Goal: Information Seeking & Learning: Learn about a topic

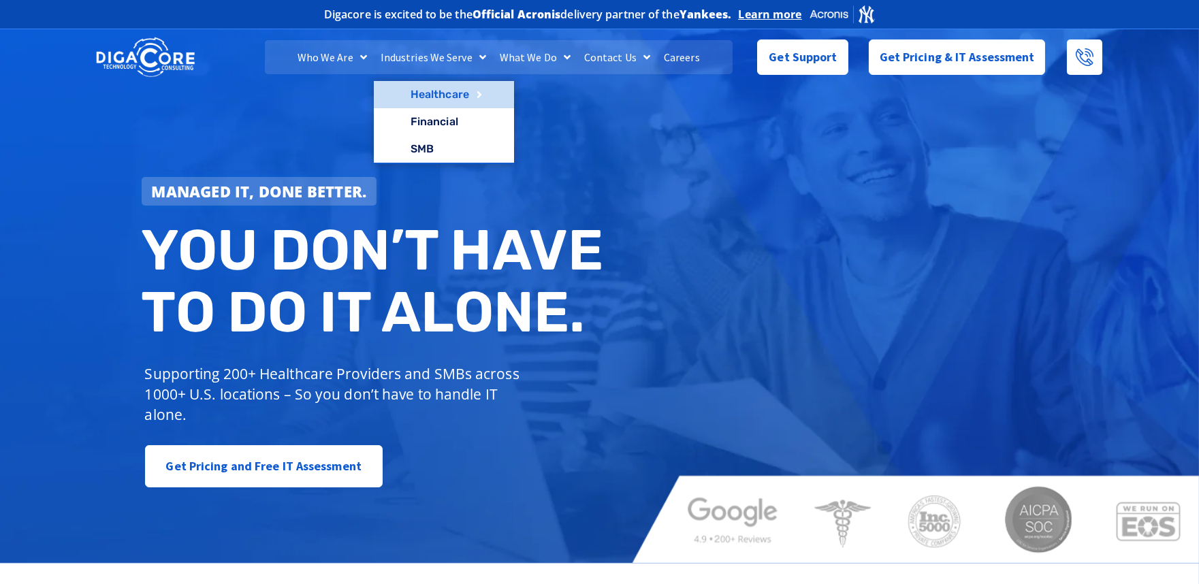
click at [450, 93] on link "Healthcare" at bounding box center [444, 94] width 140 height 27
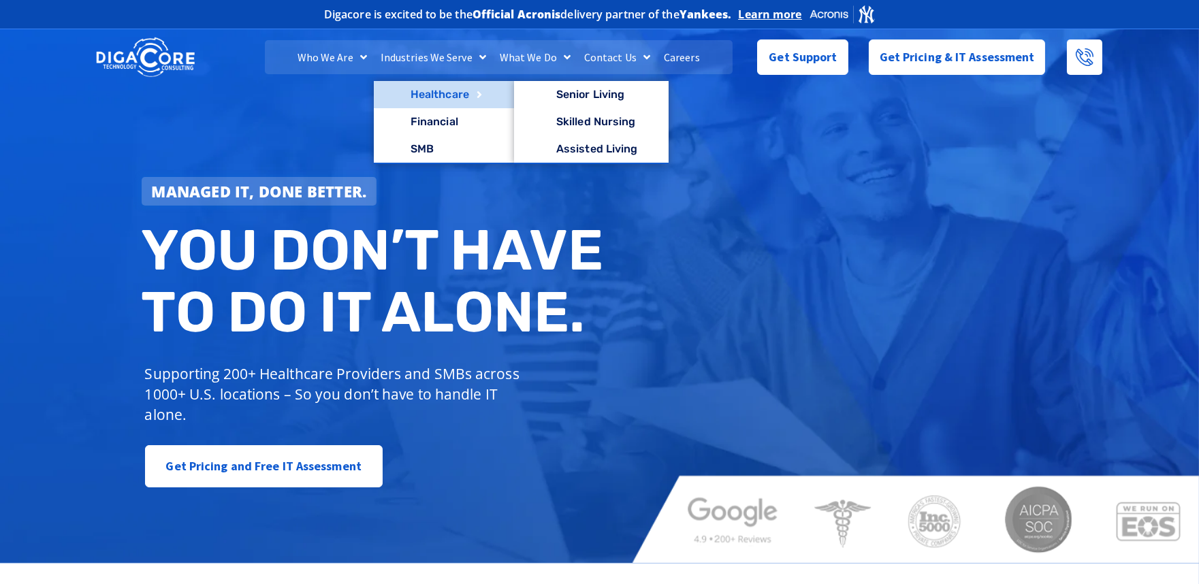
click at [432, 94] on link "Healthcare" at bounding box center [444, 94] width 140 height 27
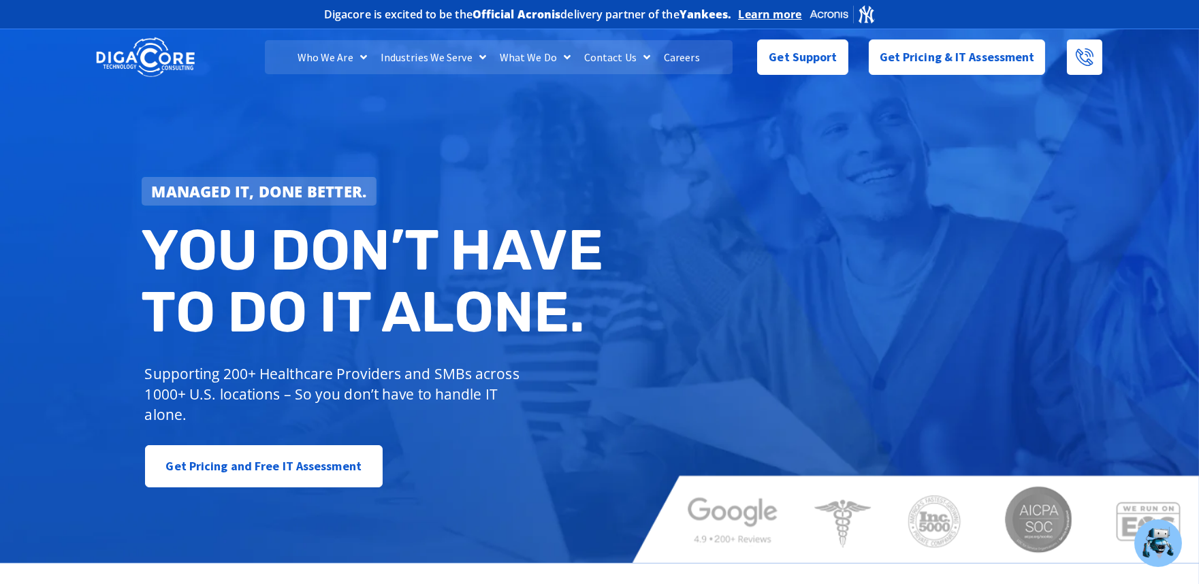
scroll to position [6310, 0]
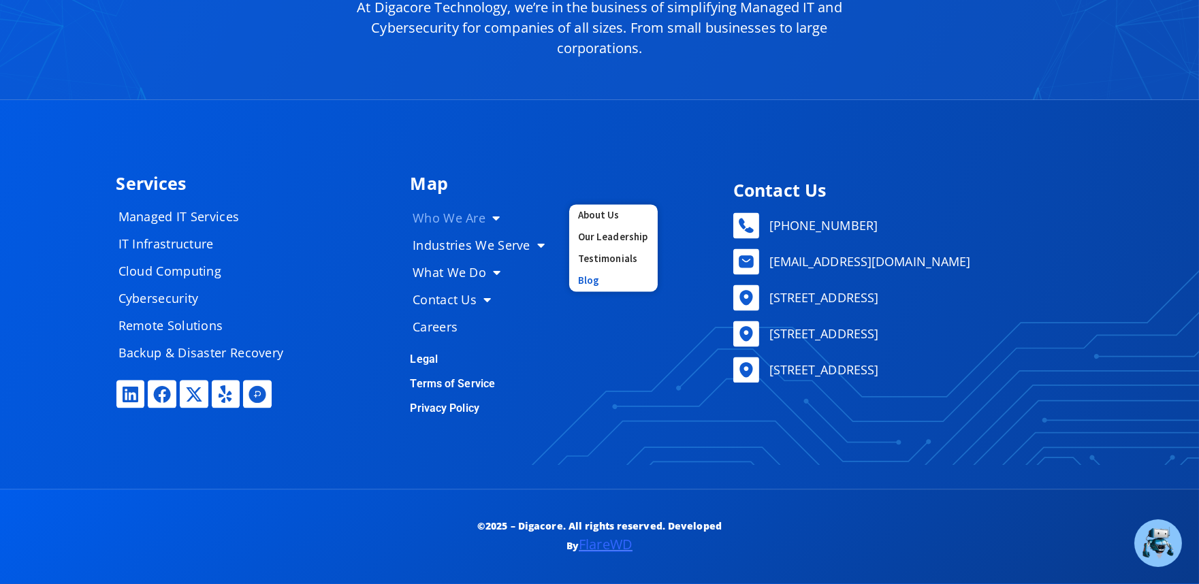
click at [576, 271] on link "Blog" at bounding box center [613, 281] width 88 height 22
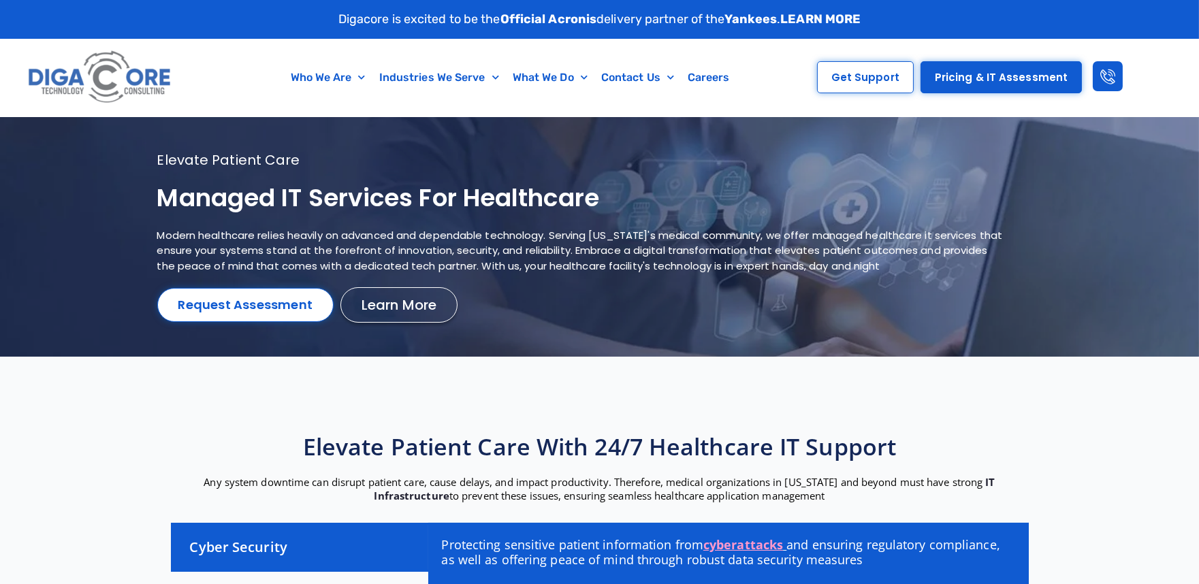
click at [296, 200] on h1 "Managed IT services for healthcare" at bounding box center [582, 198] width 851 height 32
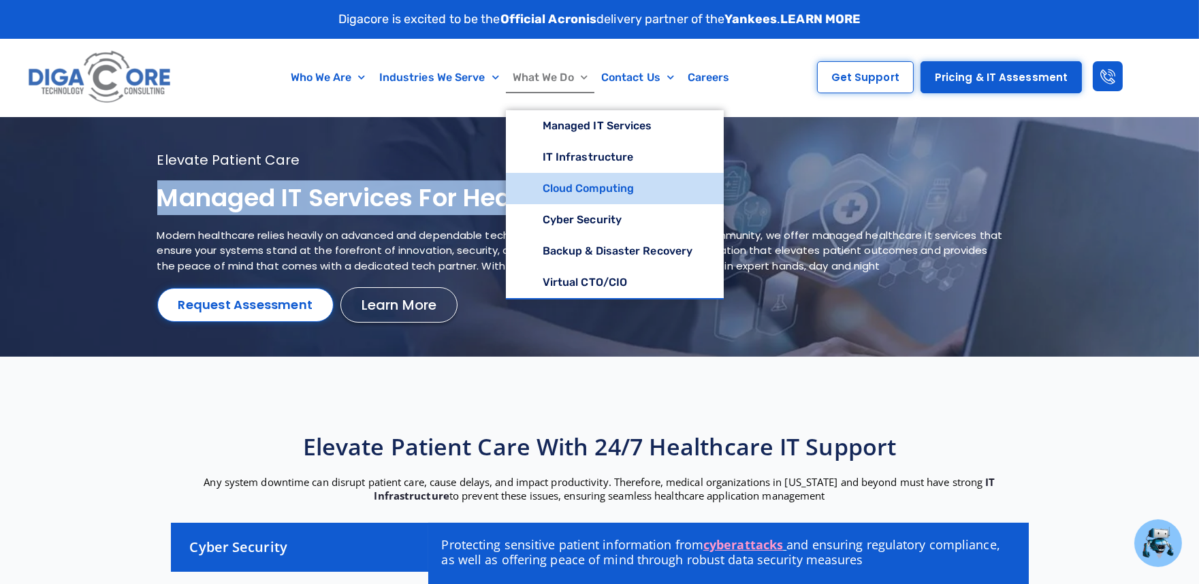
click at [568, 185] on link "Cloud Computing" at bounding box center [615, 188] width 218 height 31
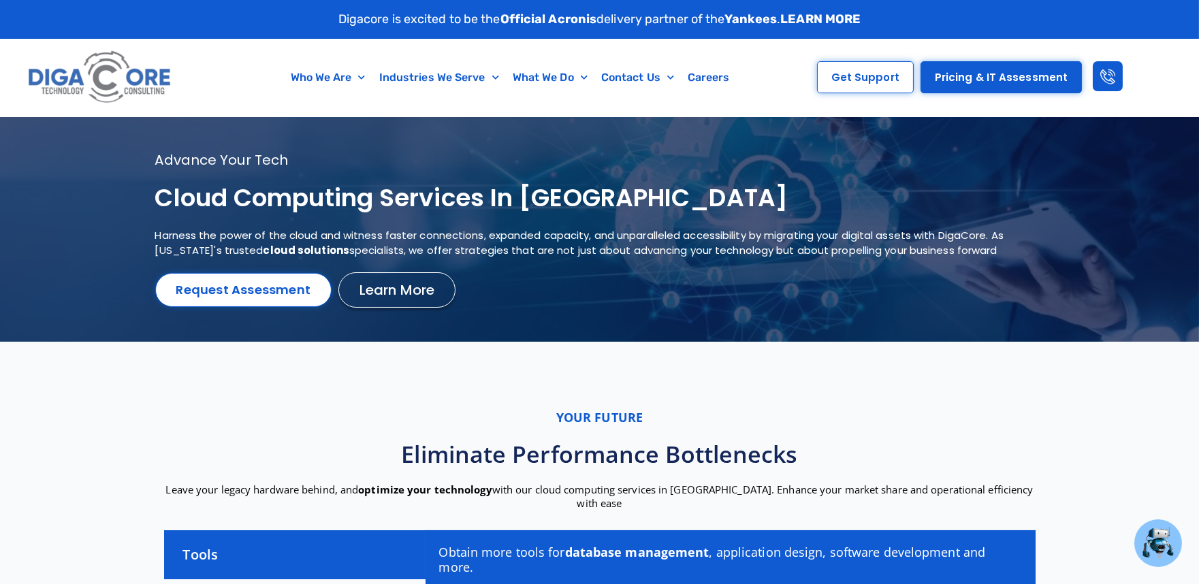
click at [331, 205] on h1 "Cloud Computing services in NJ" at bounding box center [582, 198] width 855 height 32
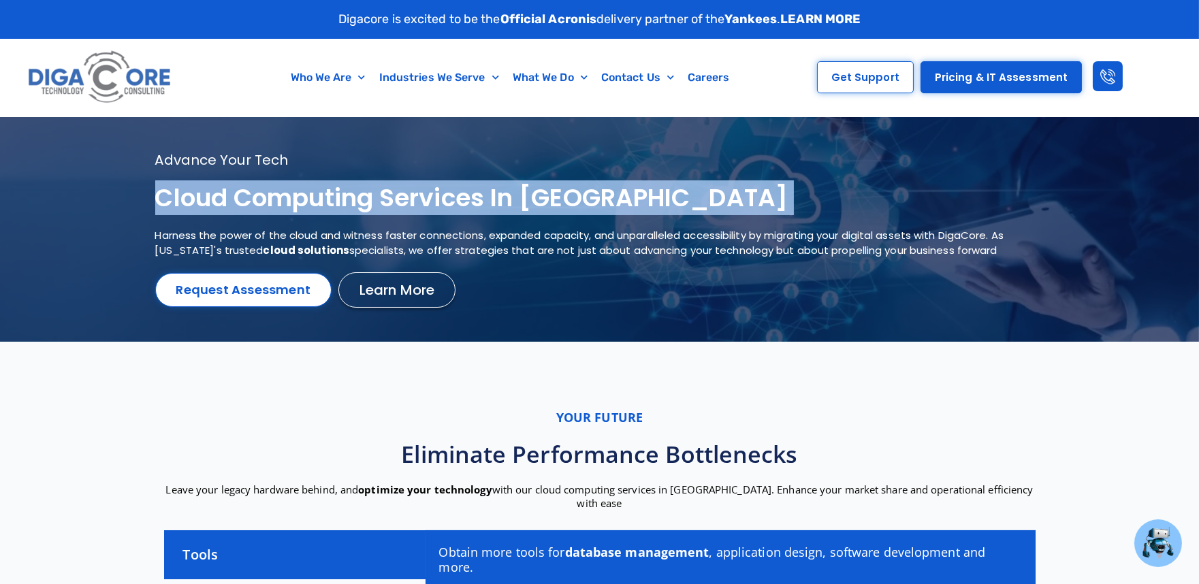
click at [331, 205] on h1 "Cloud Computing services in NJ" at bounding box center [582, 198] width 855 height 32
copy div "Cloud Computing services in NJ"
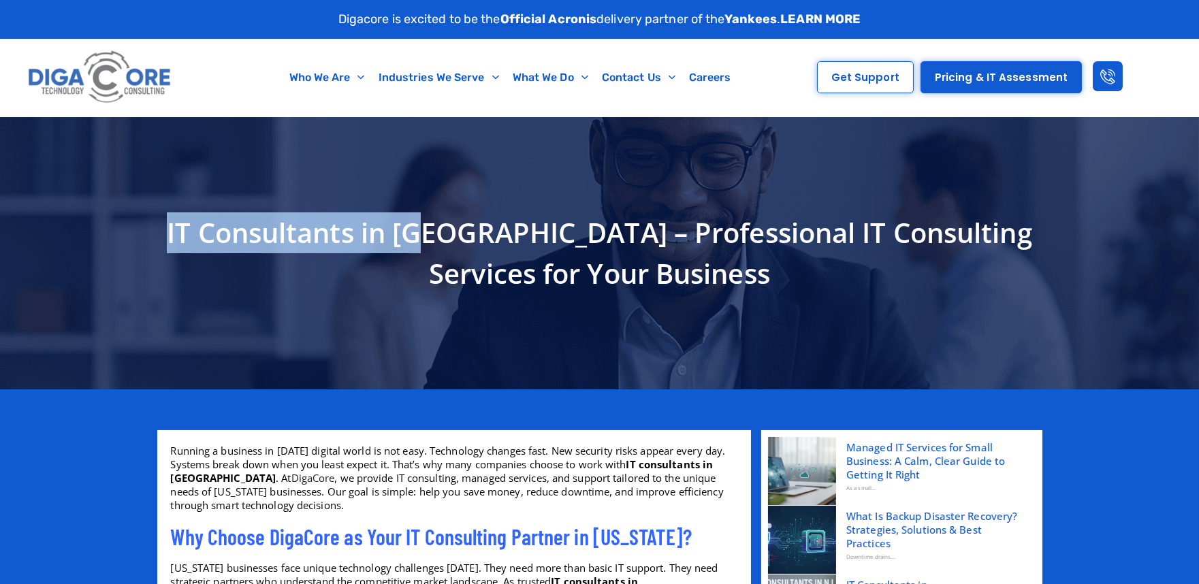
click at [120, 232] on section "IT Consultants in [GEOGRAPHIC_DATA] – Professional IT Consulting Services for Y…" at bounding box center [599, 253] width 1199 height 272
